Goal: Use online tool/utility: Utilize a website feature to perform a specific function

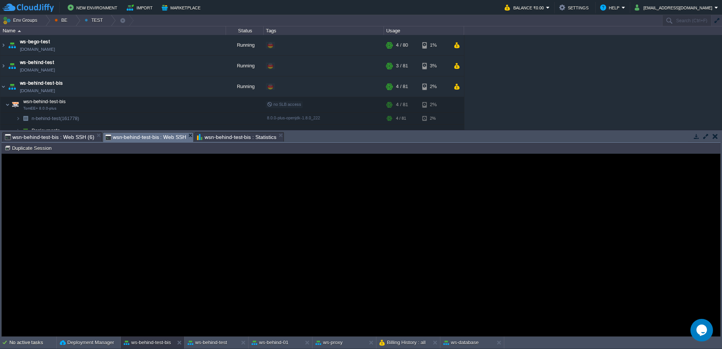
click at [264, 139] on span "wsn-behind-test-bis : Statistics" at bounding box center [236, 136] width 79 height 9
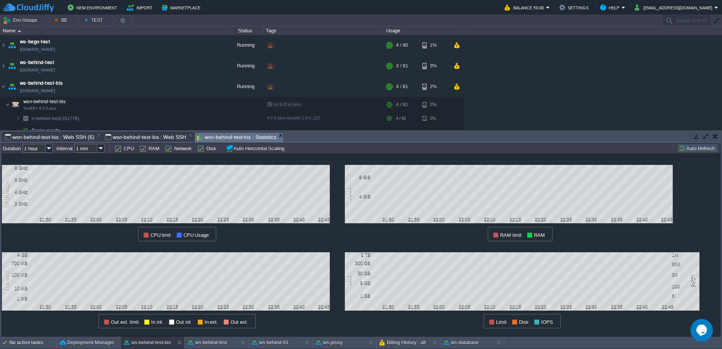
click at [694, 150] on button "Auto Refresh" at bounding box center [698, 148] width 38 height 7
click at [0, 88] on img at bounding box center [3, 86] width 6 height 20
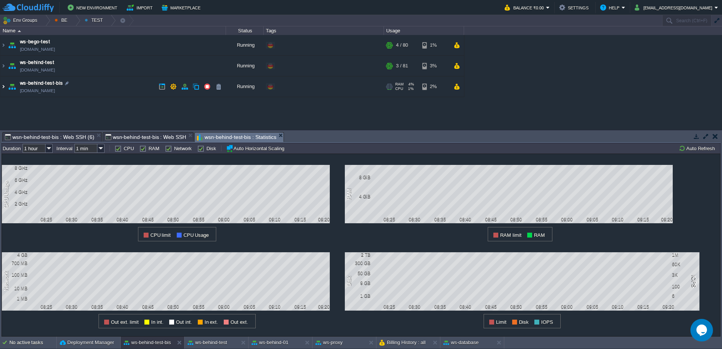
click at [0, 88] on img at bounding box center [3, 86] width 6 height 20
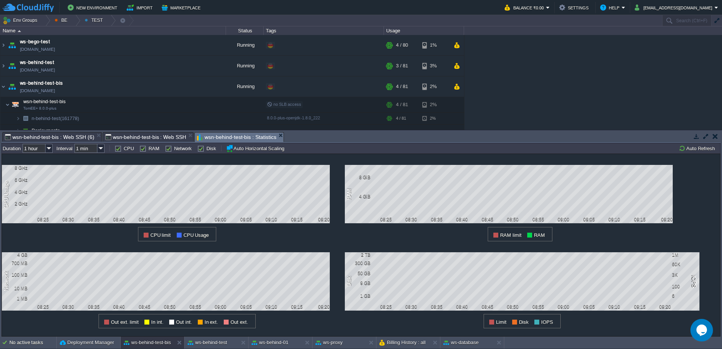
click at [58, 136] on span "wsn-behind-test-bis : Web SSH (6)" at bounding box center [49, 136] width 89 height 9
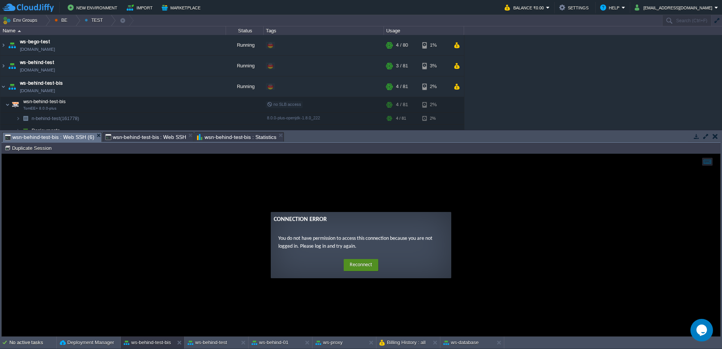
click at [368, 263] on button "Reconnect" at bounding box center [361, 265] width 35 height 12
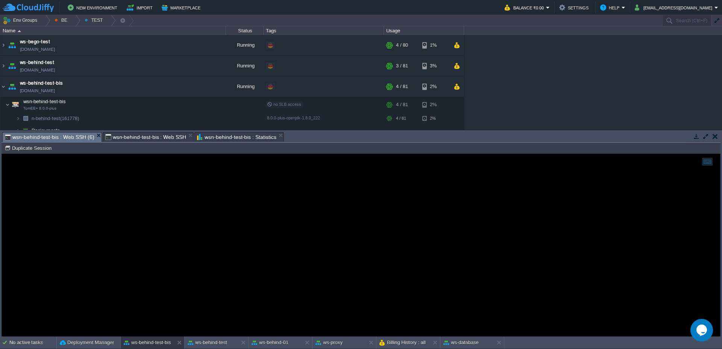
click at [139, 138] on span "wsn-behind-test-bis : Web SSH" at bounding box center [145, 136] width 81 height 9
click at [38, 138] on span "wsn-behind-test-bis : Web SSH (6)" at bounding box center [49, 136] width 89 height 9
click at [250, 133] on span "wsn-behind-test-bis : Statistics" at bounding box center [236, 136] width 79 height 9
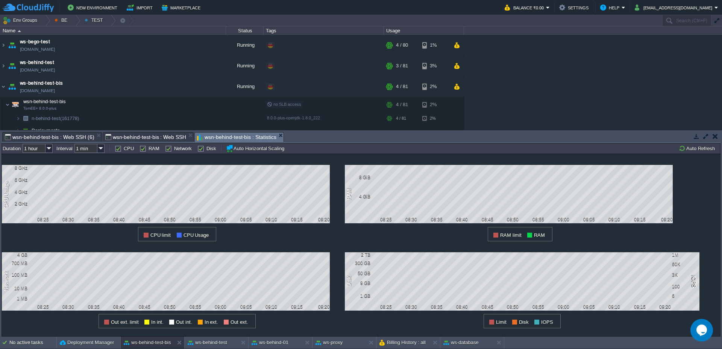
click at [52, 138] on span "wsn-behind-test-bis : Web SSH (6)" at bounding box center [49, 136] width 89 height 9
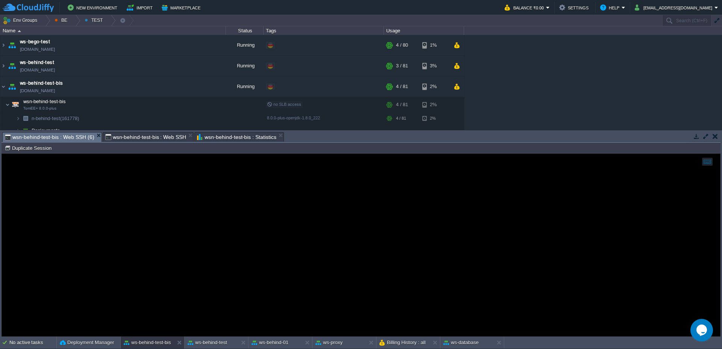
click at [140, 138] on span "wsn-behind-test-bis : Web SSH" at bounding box center [145, 136] width 81 height 9
click at [70, 137] on span "wsn-behind-test-bis : Web SSH (6)" at bounding box center [49, 136] width 89 height 9
click at [253, 136] on span "wsn-behind-test-bis : Statistics" at bounding box center [236, 136] width 79 height 9
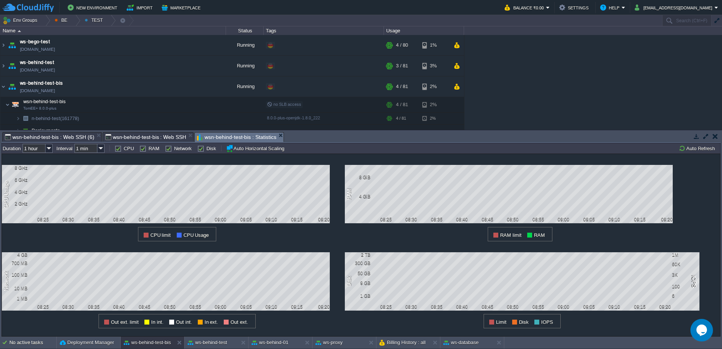
click at [146, 143] on div "n-behind-test (161778) Duration 1 hour Interval 1 min CPU RAM Network Disk Auto…" at bounding box center [361, 147] width 719 height 11
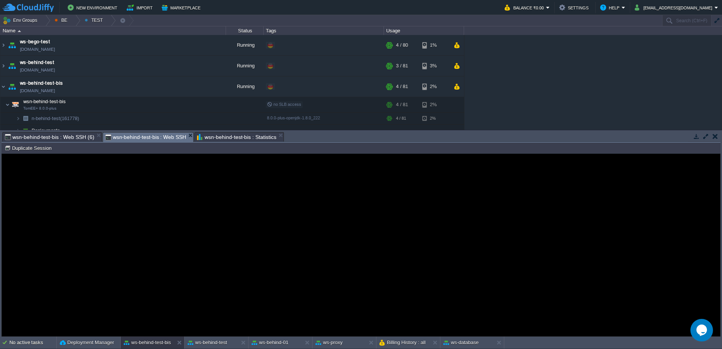
click at [159, 139] on span "wsn-behind-test-bis : Web SSH" at bounding box center [145, 136] width 81 height 9
click at [76, 138] on span "wsn-behind-test-bis : Web SSH (6)" at bounding box center [49, 136] width 89 height 9
click at [41, 149] on button "Duplicate Session" at bounding box center [29, 147] width 49 height 7
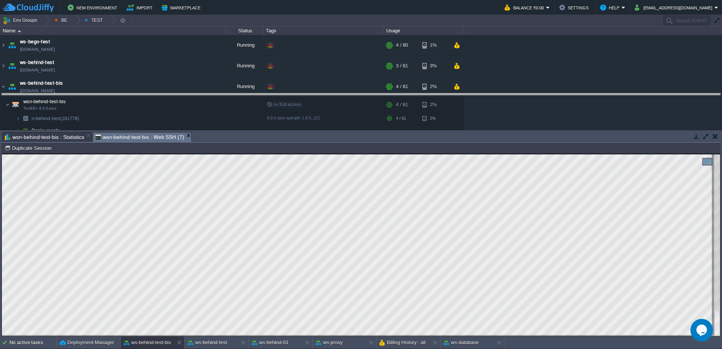
drag, startPoint x: 427, startPoint y: 138, endPoint x: 428, endPoint y: 109, distance: 28.2
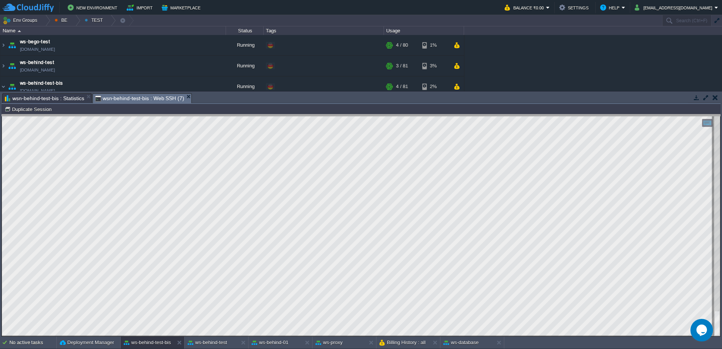
drag, startPoint x: 336, startPoint y: 99, endPoint x: 340, endPoint y: 131, distance: 32.2
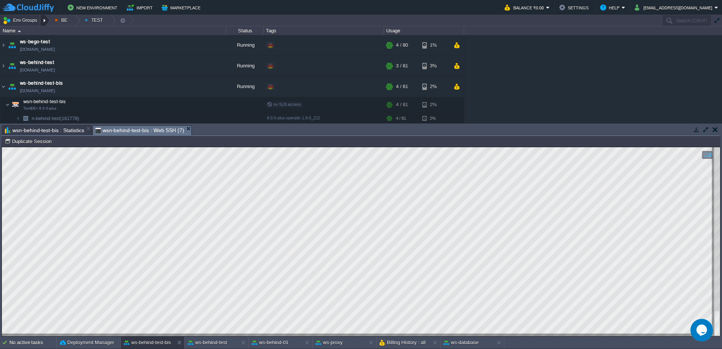
click at [43, 18] on div at bounding box center [45, 20] width 10 height 11
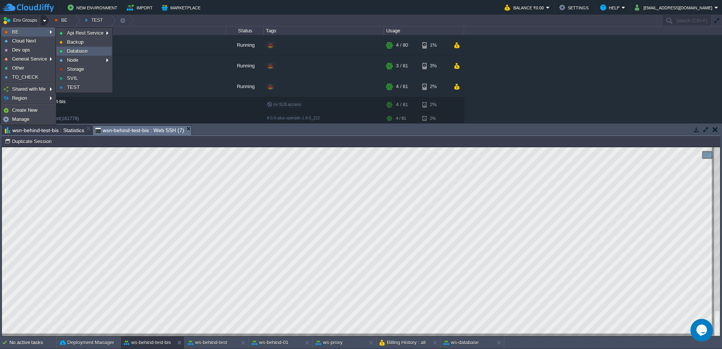
click at [65, 51] on link "Database" at bounding box center [84, 51] width 55 height 8
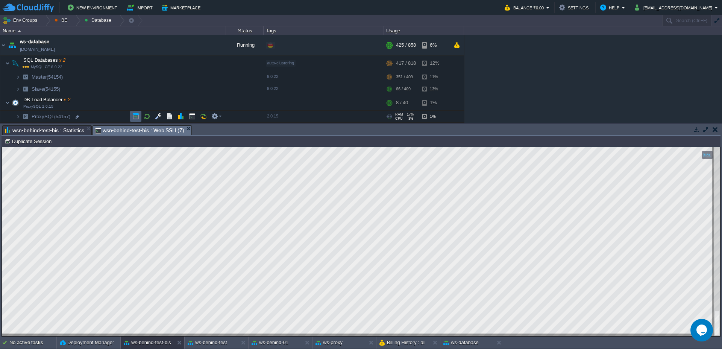
click at [140, 117] on td at bounding box center [135, 116] width 11 height 11
